Goal: Information Seeking & Learning: Learn about a topic

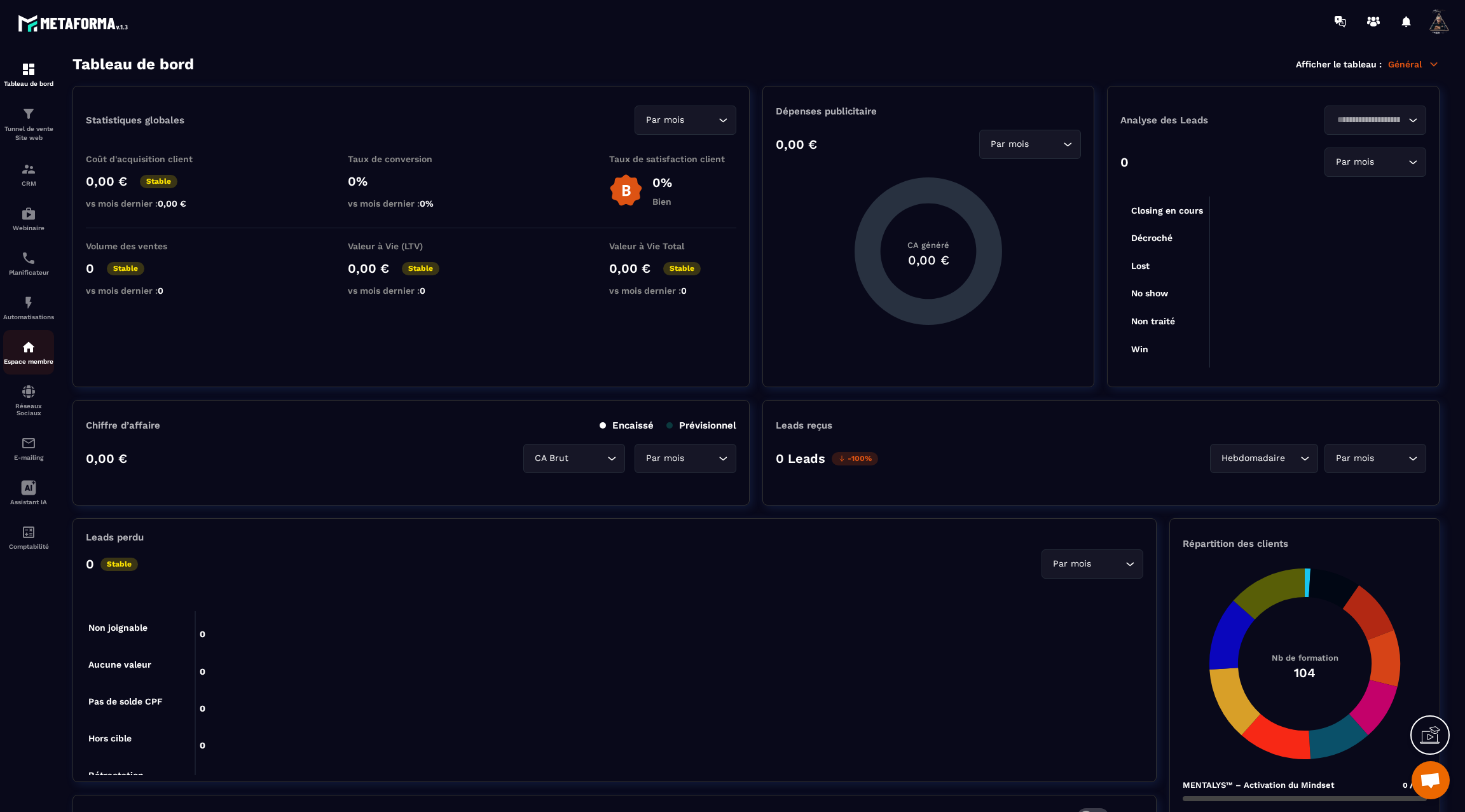
click at [33, 355] on img at bounding box center [28, 346] width 15 height 15
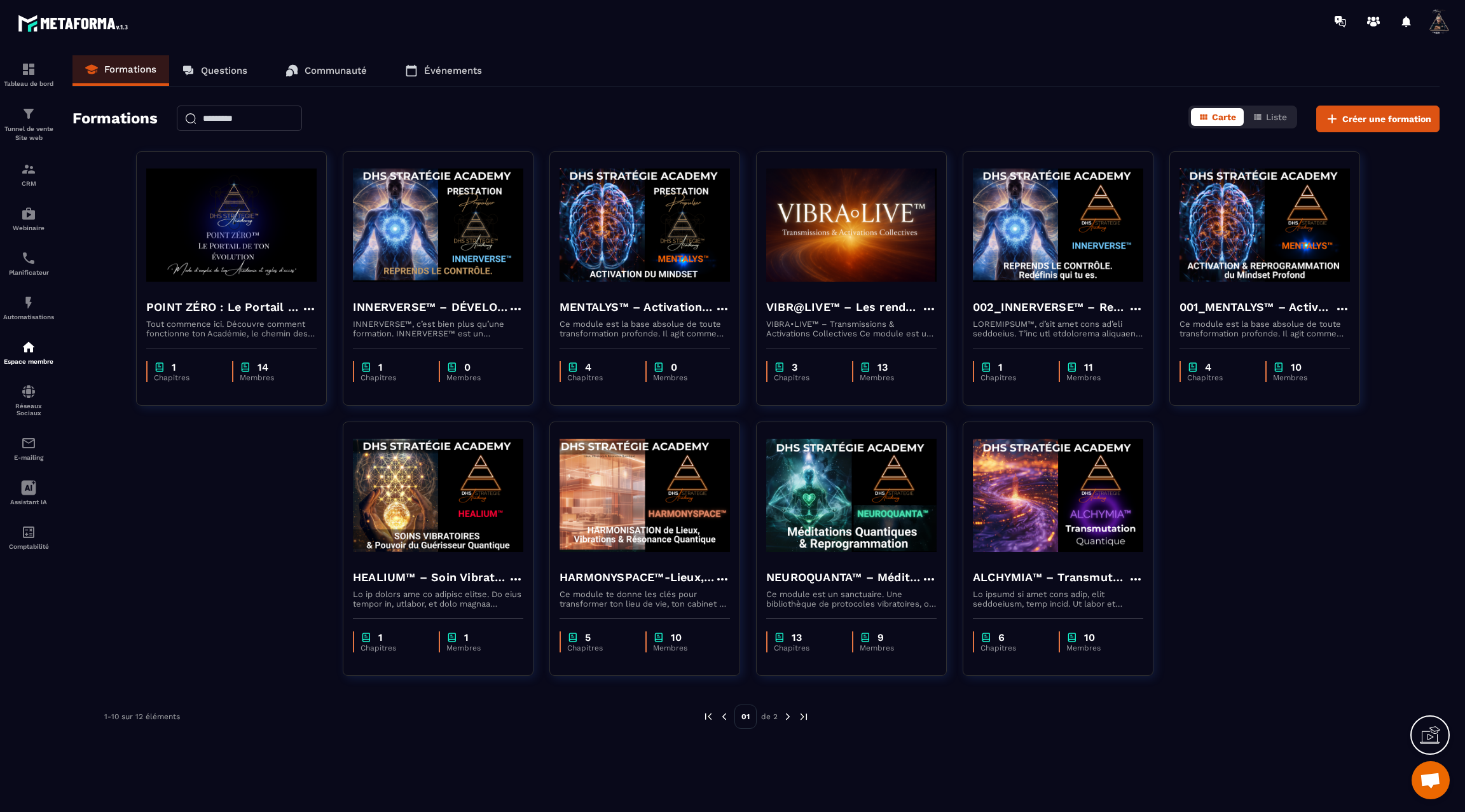
click at [785, 718] on img at bounding box center [787, 716] width 11 height 11
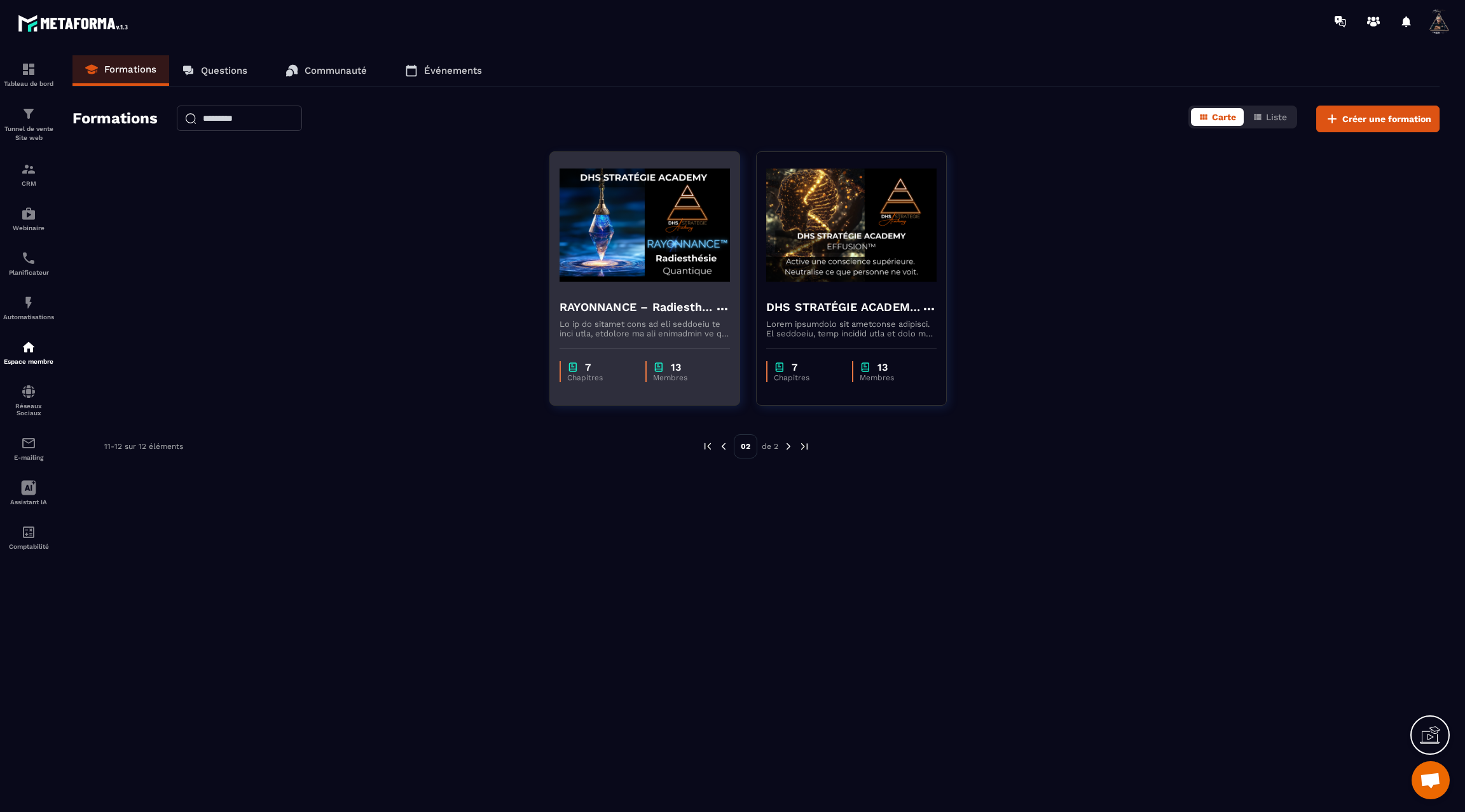
click at [628, 295] on div "RAYONNANCE – Radiesthésie Quantique™ - DHS Strategie Academy" at bounding box center [645, 314] width 189 height 49
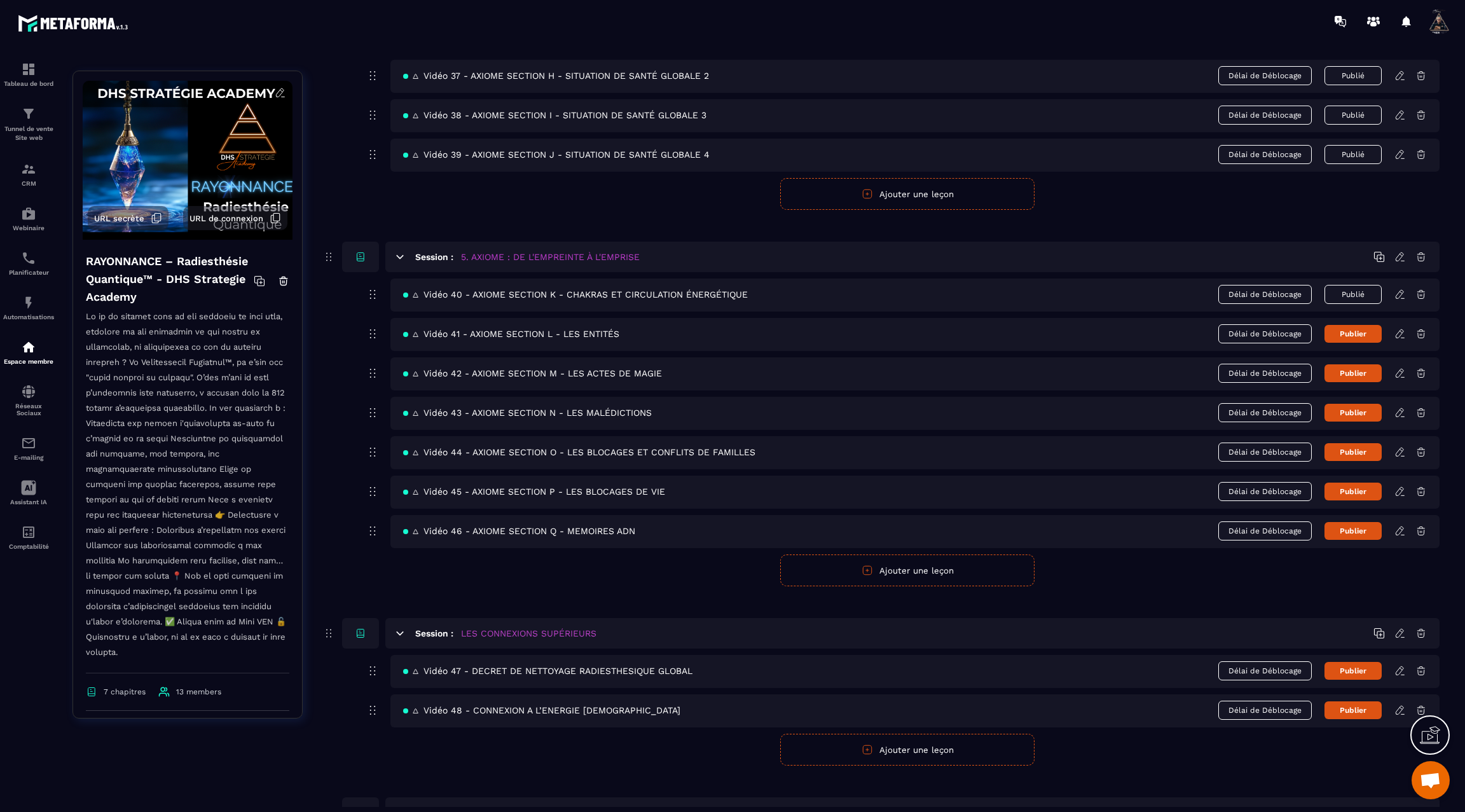
scroll to position [1862, 0]
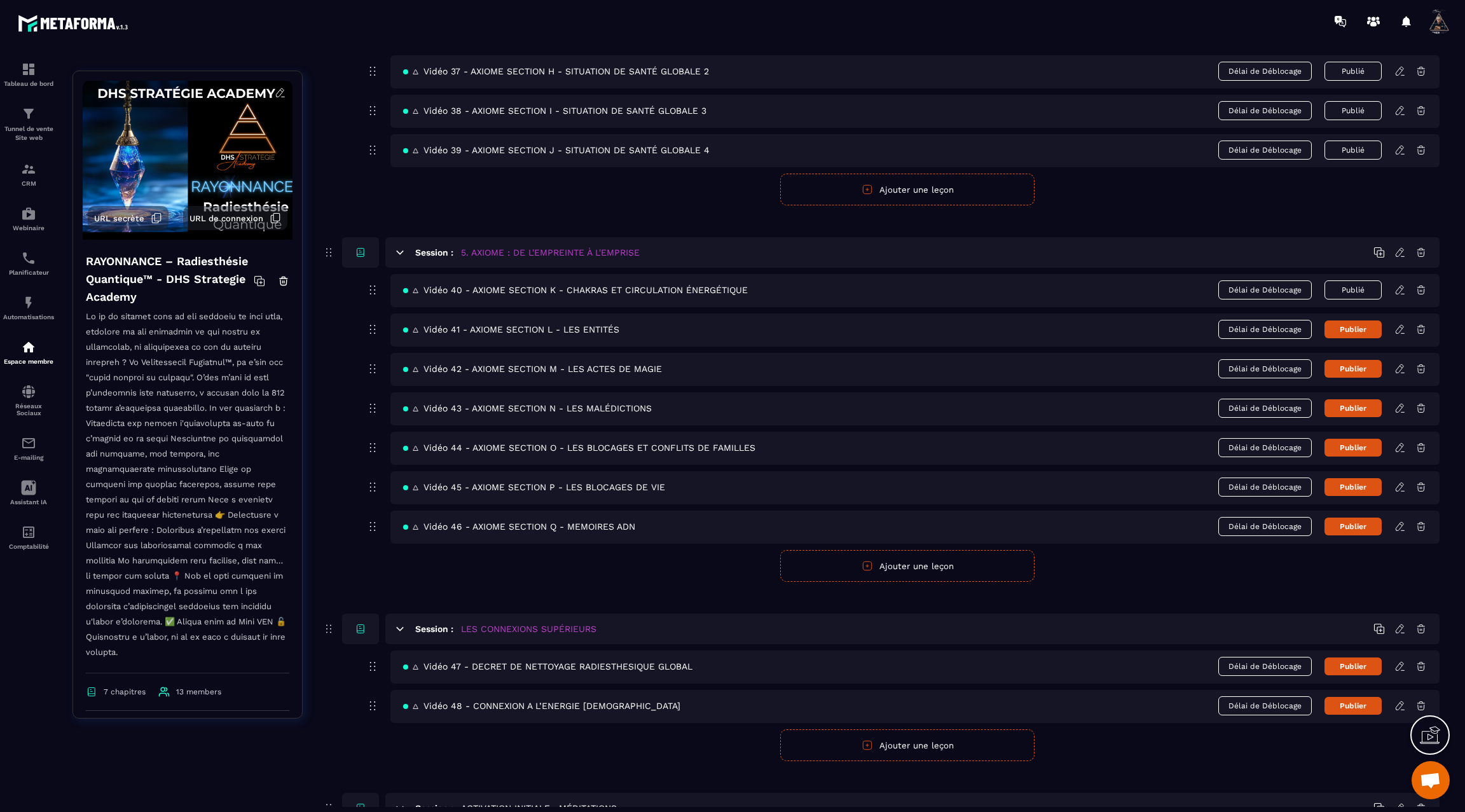
click at [1403, 316] on div "🜂 Vidéo 41 - AXIOME SECTION L - LES ENTITÉS Délai de Déblocage Publier" at bounding box center [915, 330] width 1049 height 33
click at [1401, 323] on icon at bounding box center [1400, 329] width 11 height 11
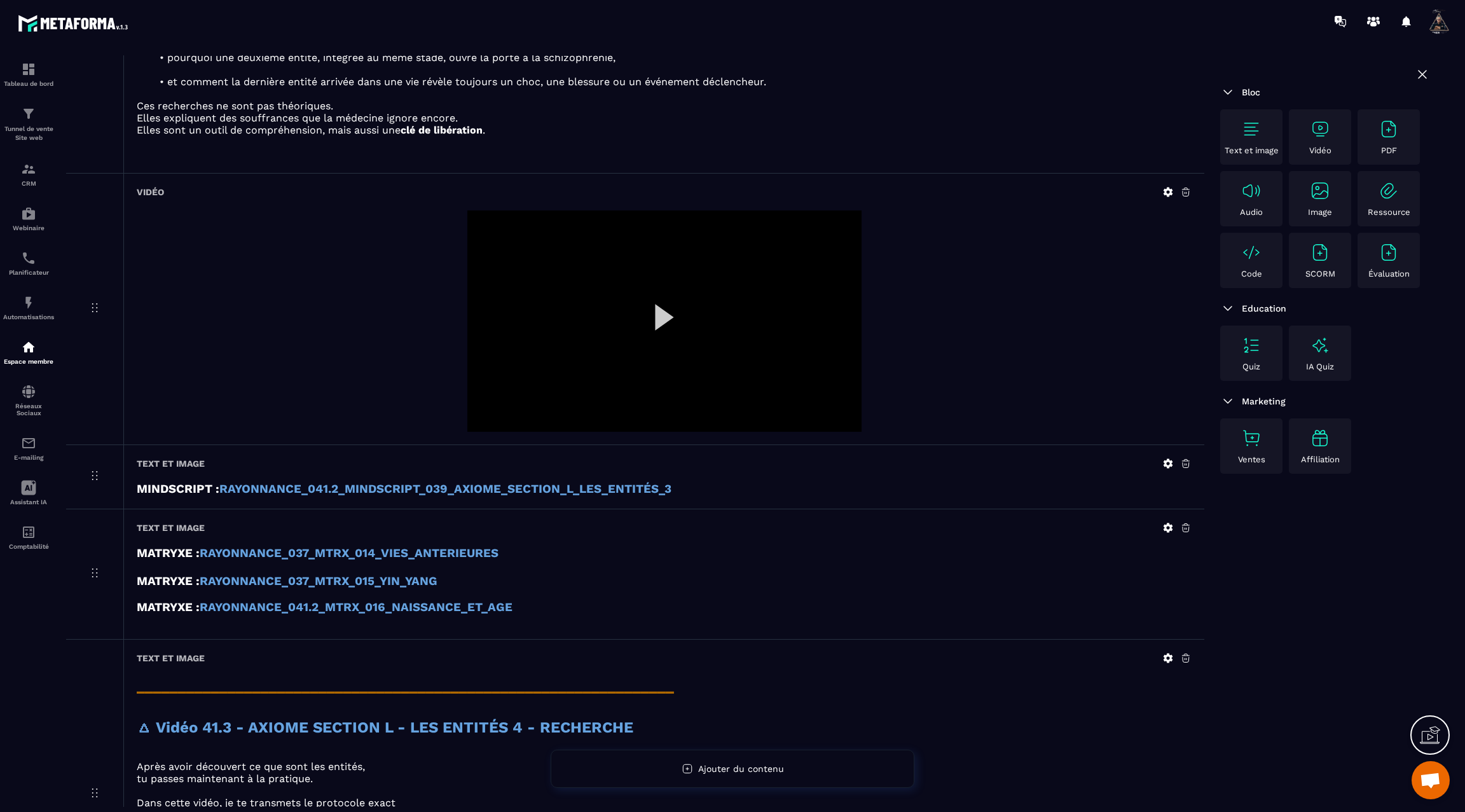
scroll to position [1825, 0]
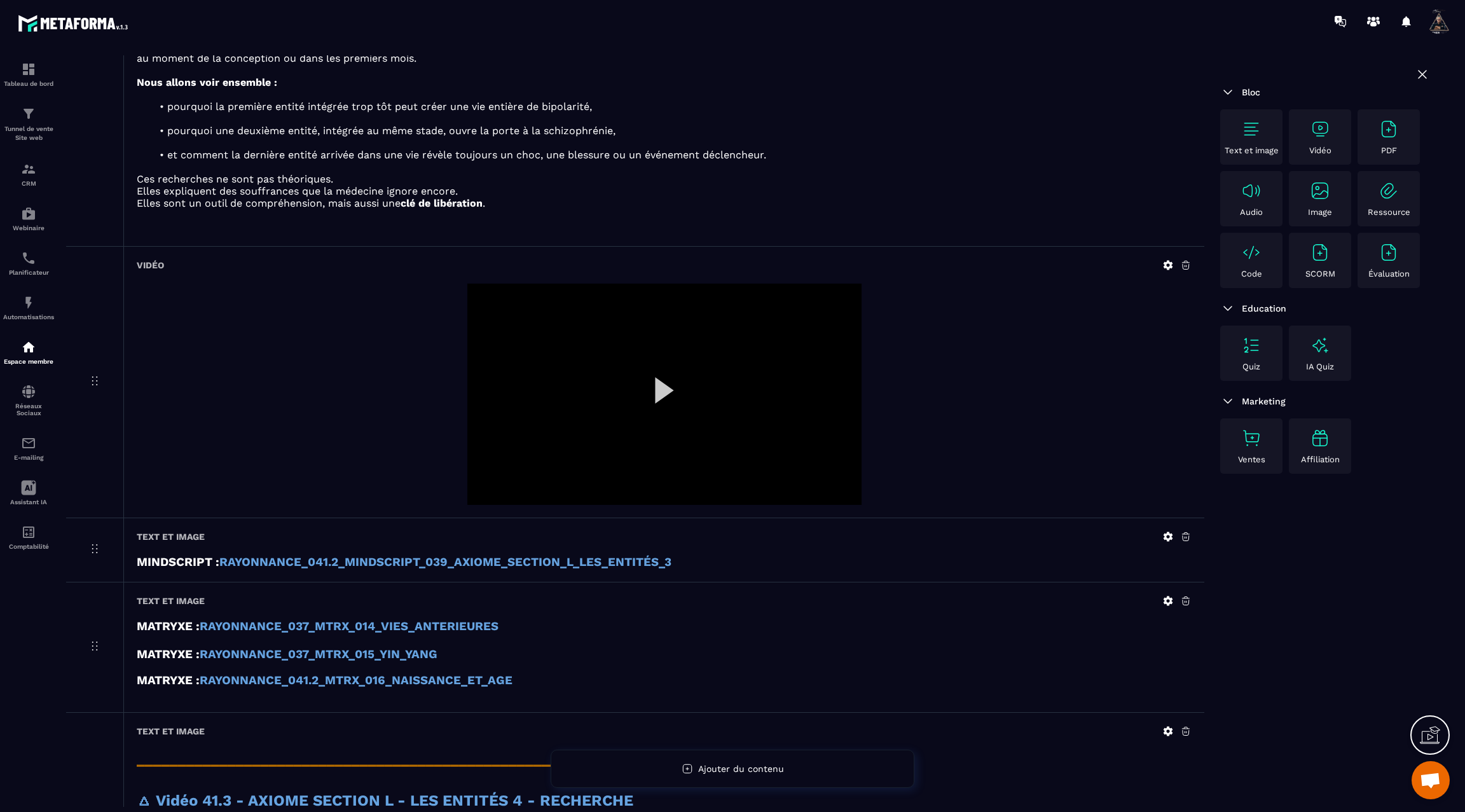
click at [661, 370] on div at bounding box center [664, 394] width 394 height 222
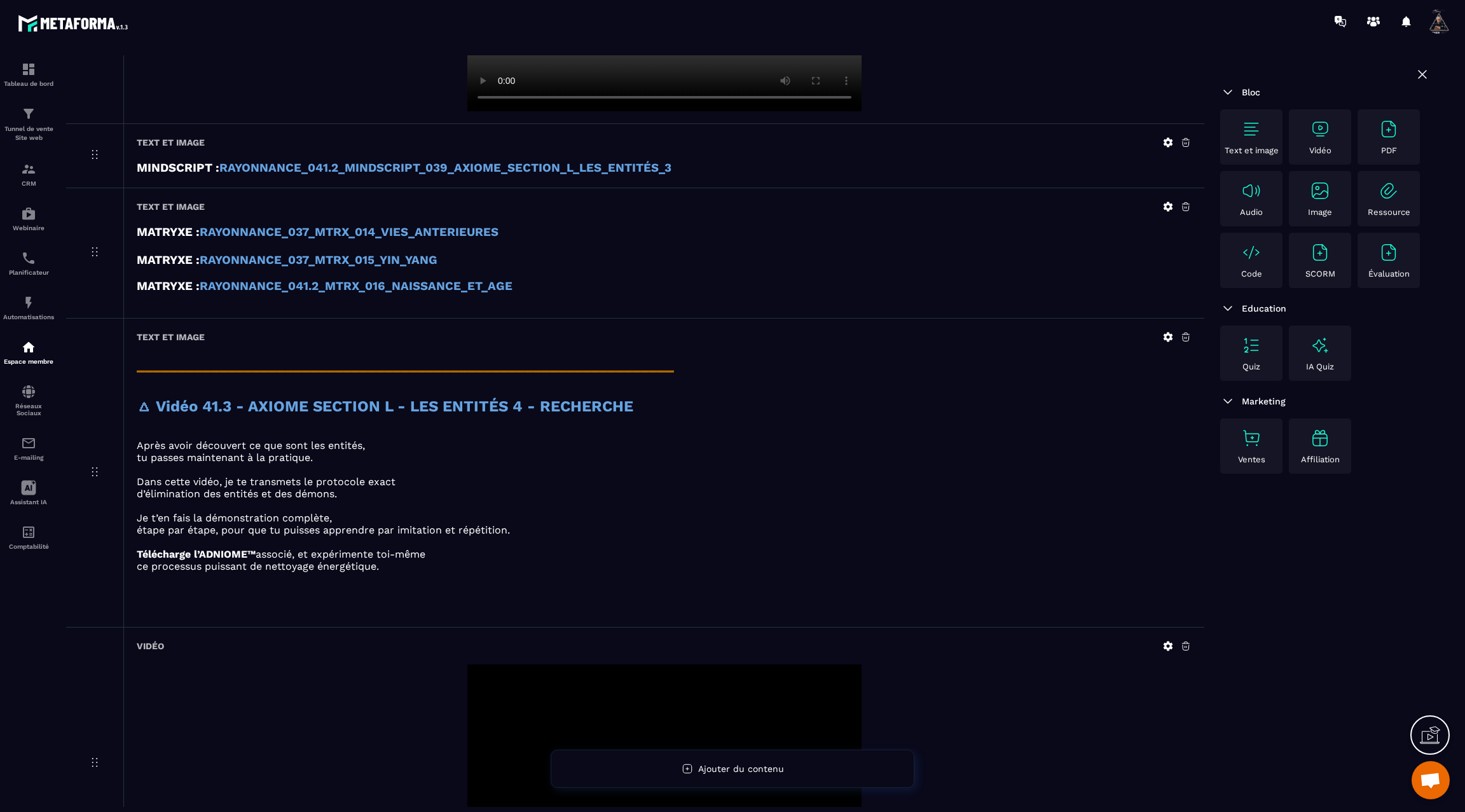
scroll to position [2257, 0]
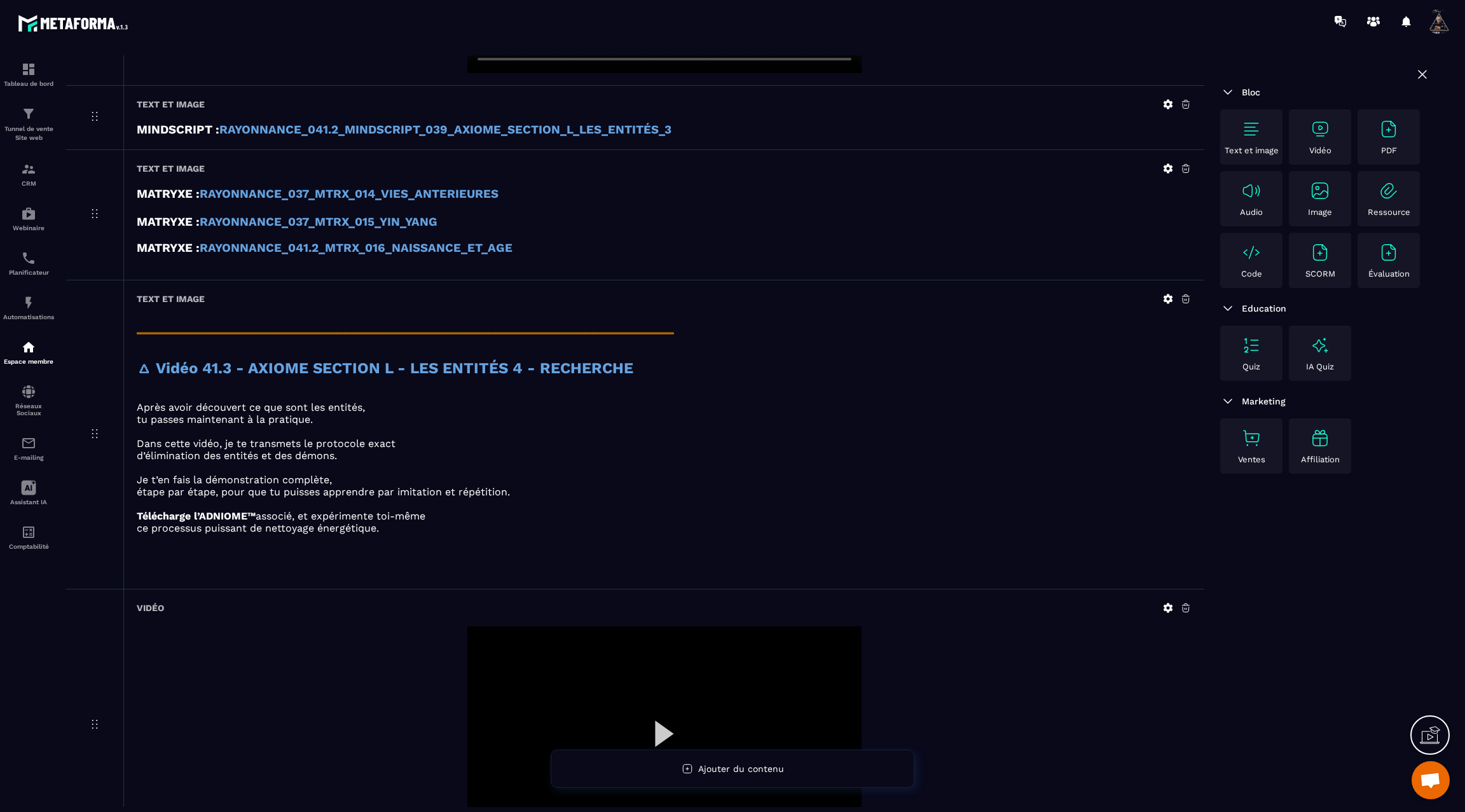
click at [658, 724] on div at bounding box center [664, 737] width 394 height 222
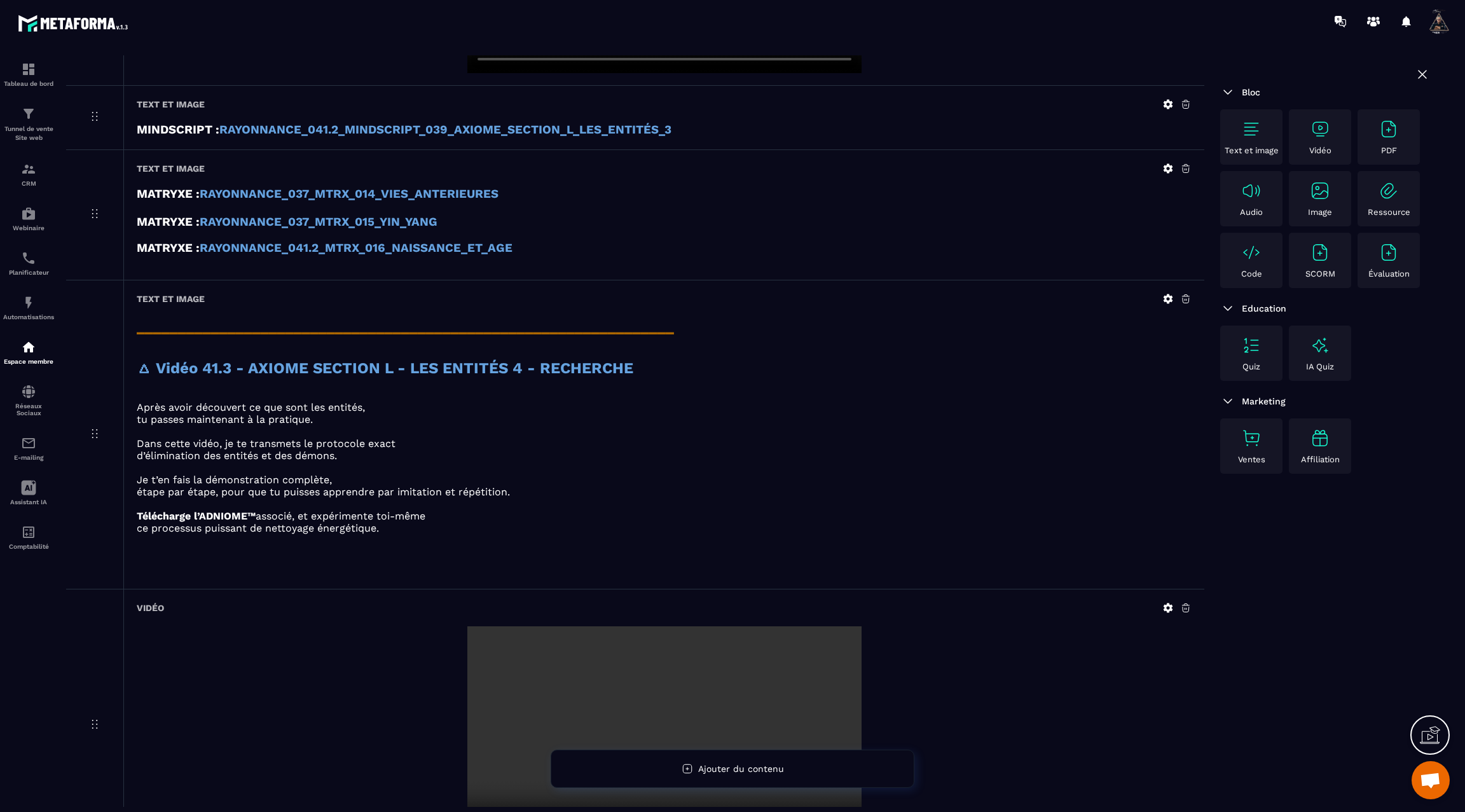
click at [671, 708] on video at bounding box center [664, 737] width 394 height 222
click at [1167, 602] on icon at bounding box center [1168, 607] width 11 height 11
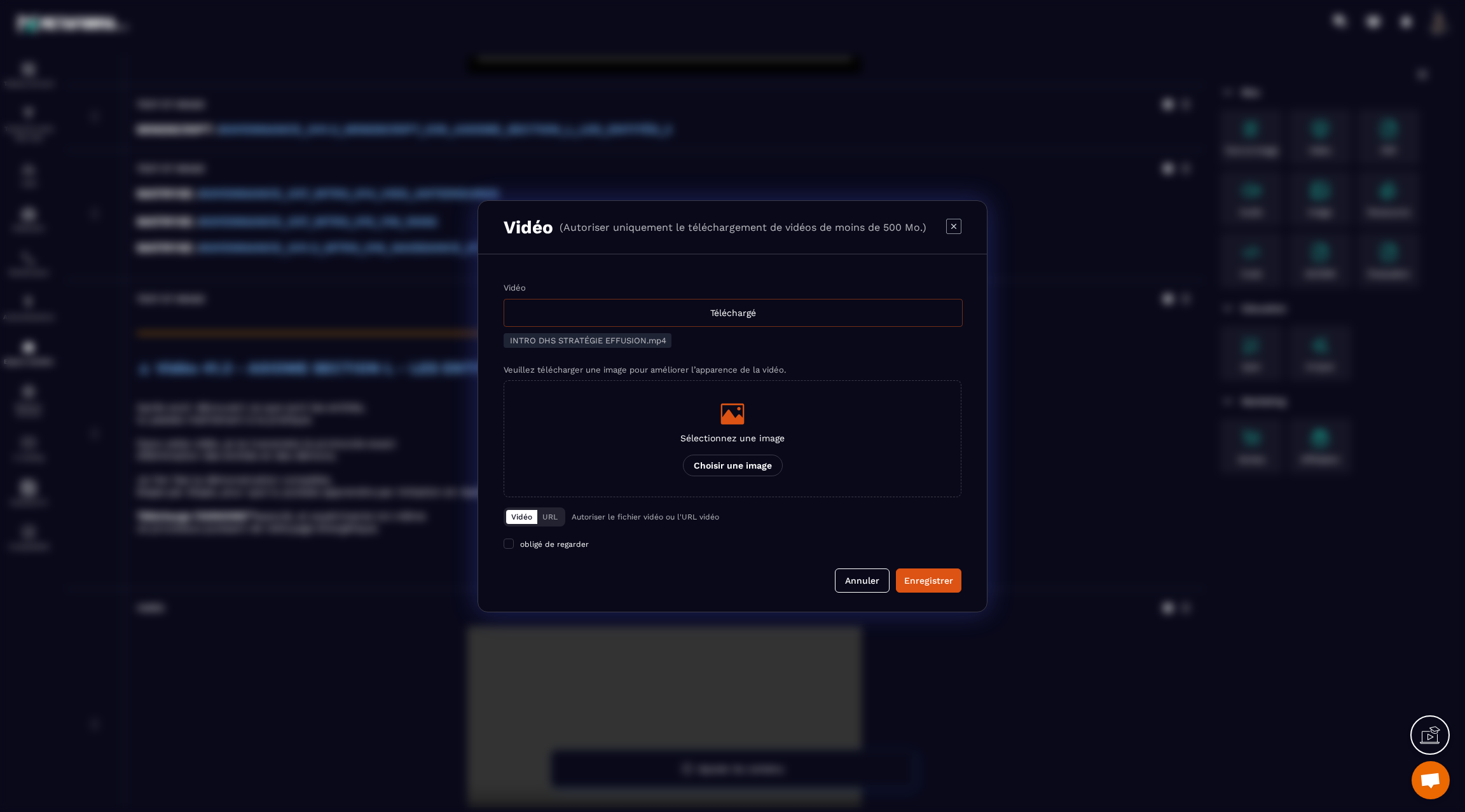
click at [740, 314] on div "Téléchargé" at bounding box center [732, 312] width 459 height 28
click at [0, 0] on input "Vidéo Téléchargé" at bounding box center [0, 0] width 0 height 0
